Goal: Transaction & Acquisition: Purchase product/service

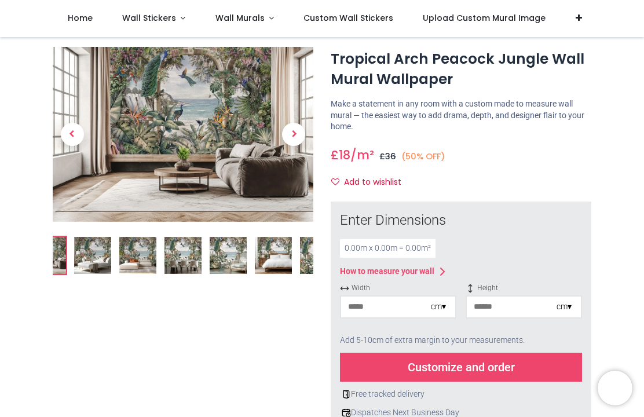
scroll to position [30, 0]
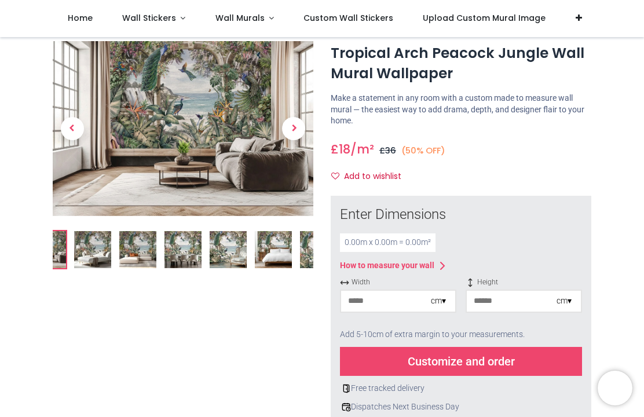
click at [240, 131] on img at bounding box center [183, 128] width 261 height 174
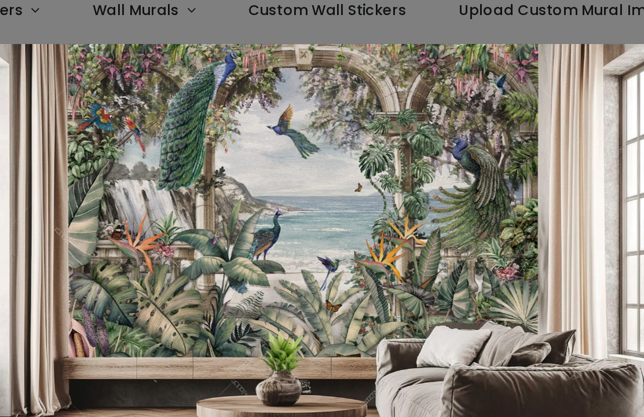
click at [253, 144] on img at bounding box center [322, 182] width 433 height 290
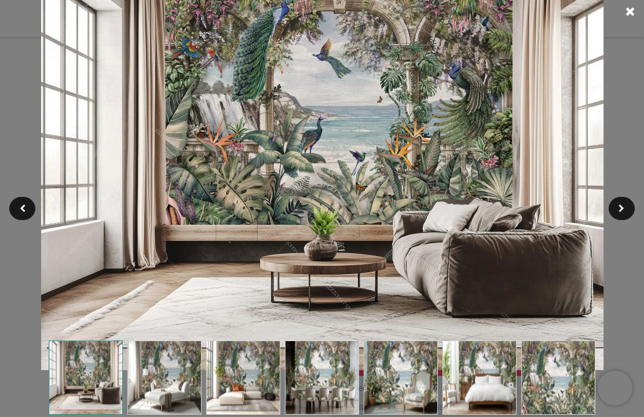
click at [624, 208] on span at bounding box center [622, 208] width 6 height 8
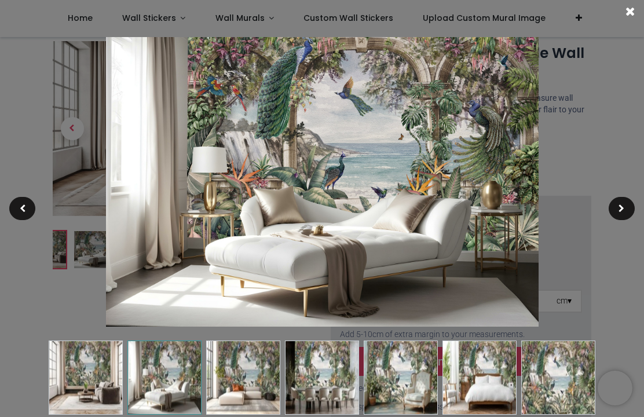
click at [627, 206] on div at bounding box center [622, 208] width 26 height 23
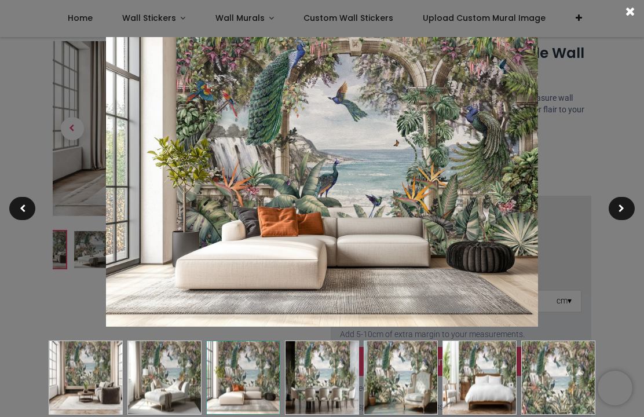
click at [625, 208] on div at bounding box center [622, 208] width 26 height 23
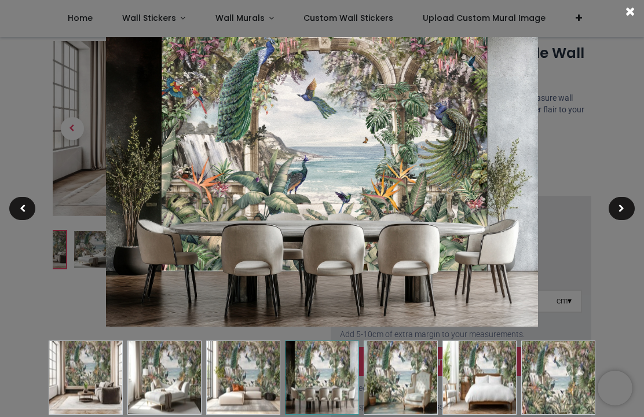
click at [630, 205] on div at bounding box center [622, 208] width 26 height 23
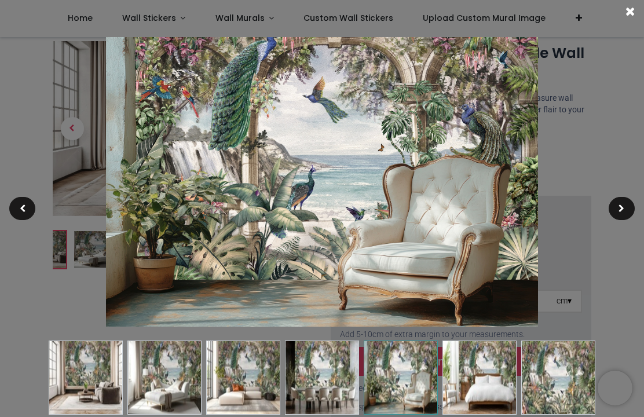
click at [628, 208] on div at bounding box center [622, 208] width 26 height 23
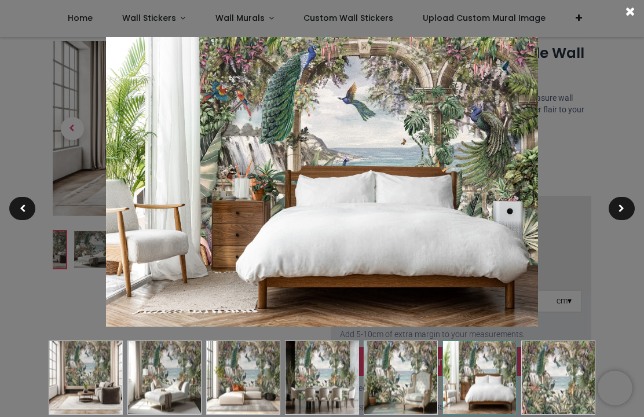
click at [19, 215] on div at bounding box center [22, 208] width 26 height 23
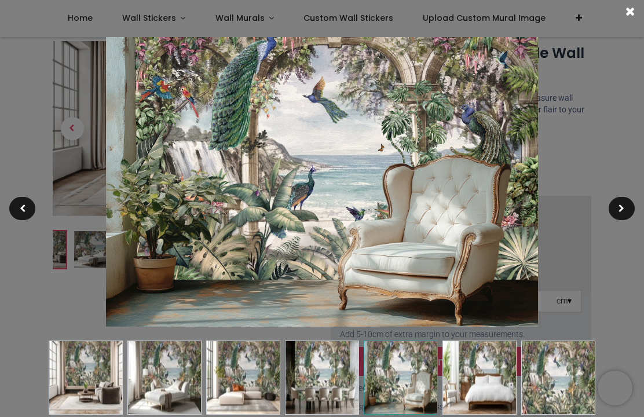
click at [620, 207] on span at bounding box center [622, 208] width 6 height 8
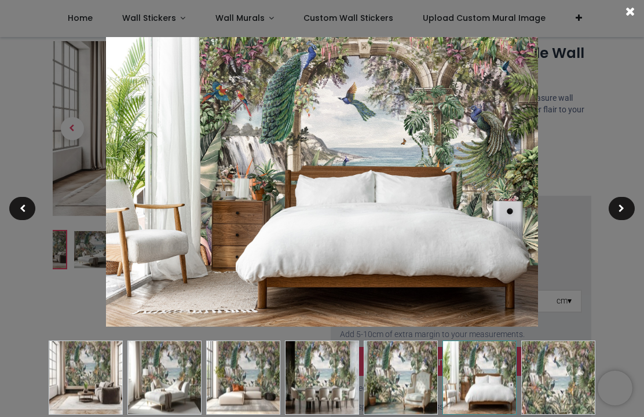
click at [622, 207] on span at bounding box center [622, 208] width 6 height 8
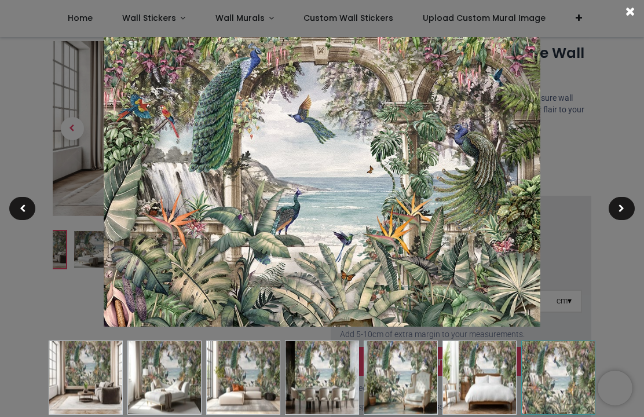
click at [625, 206] on div at bounding box center [622, 208] width 26 height 23
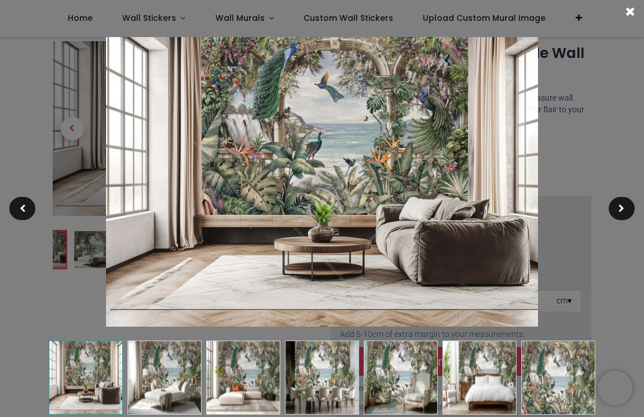
click at [628, 16] on span at bounding box center [629, 12] width 9 height 12
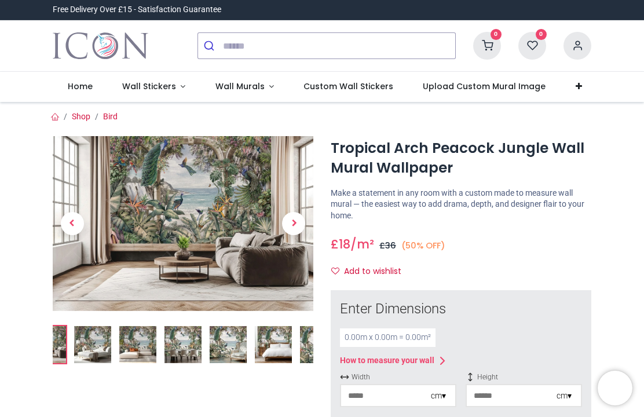
scroll to position [0, 0]
